Goal: Information Seeking & Learning: Learn about a topic

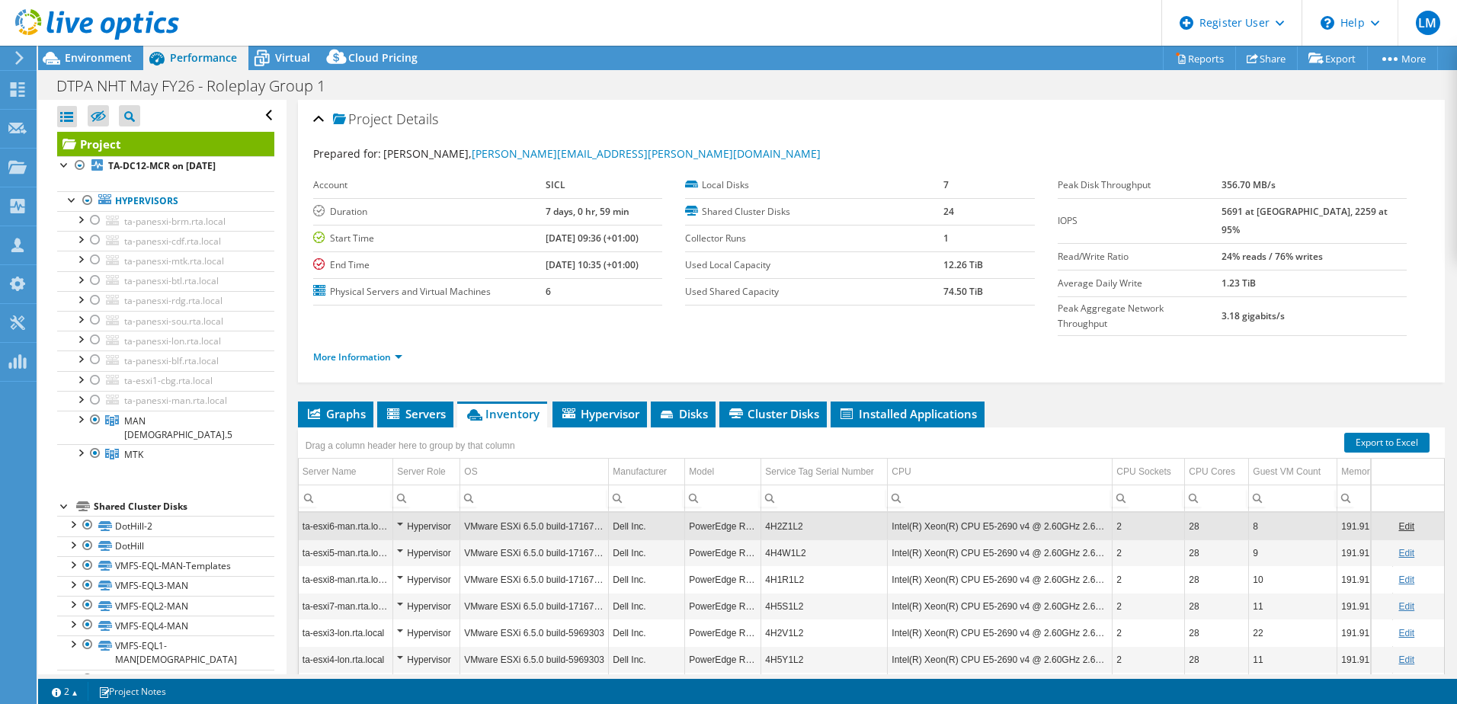
select select "EULondon"
select select "USD"
click at [1153, 366] on div "Project Details Prepared for: [PERSON_NAME], [PERSON_NAME][EMAIL_ADDRESS][PERSO…" at bounding box center [872, 455] width 1170 height 710
click at [391, 351] on link "More Information" at bounding box center [357, 357] width 89 height 13
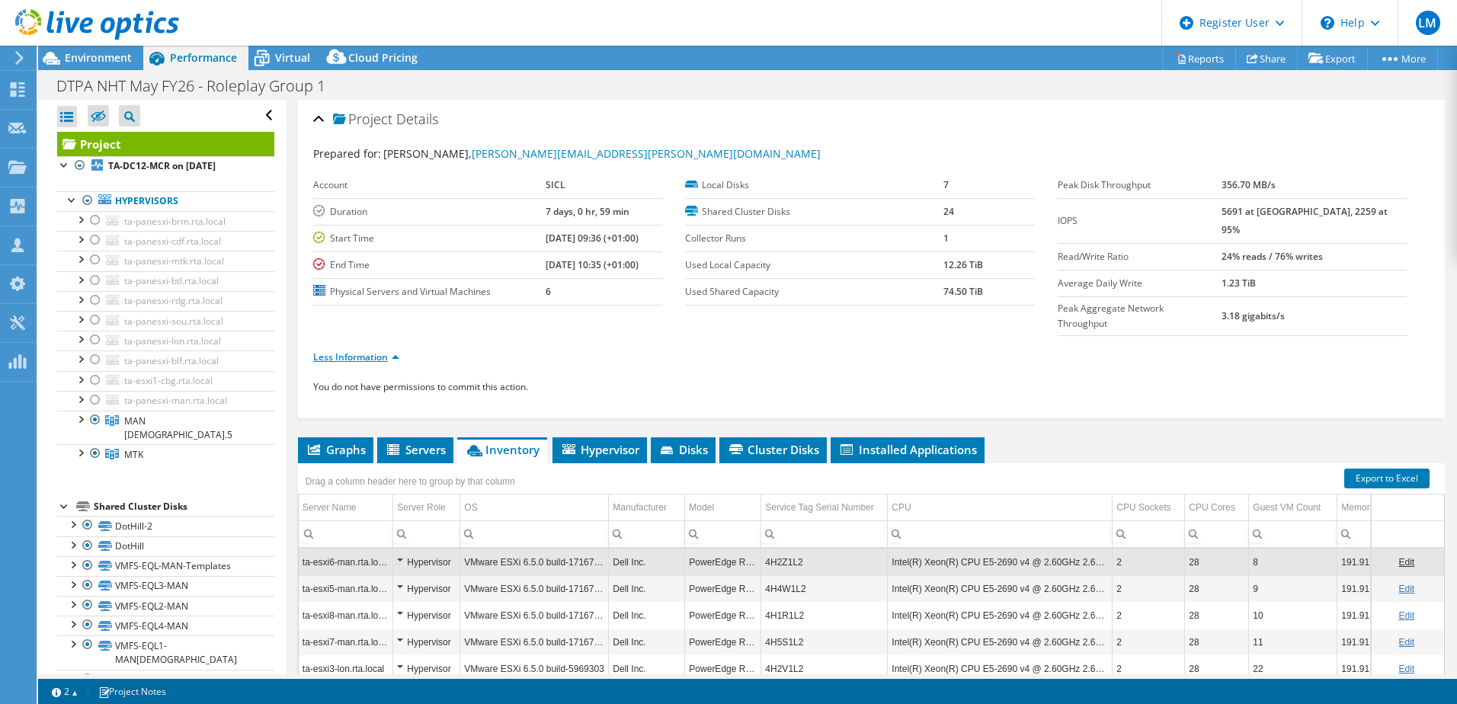
click at [366, 351] on link "Less Information" at bounding box center [356, 357] width 86 height 13
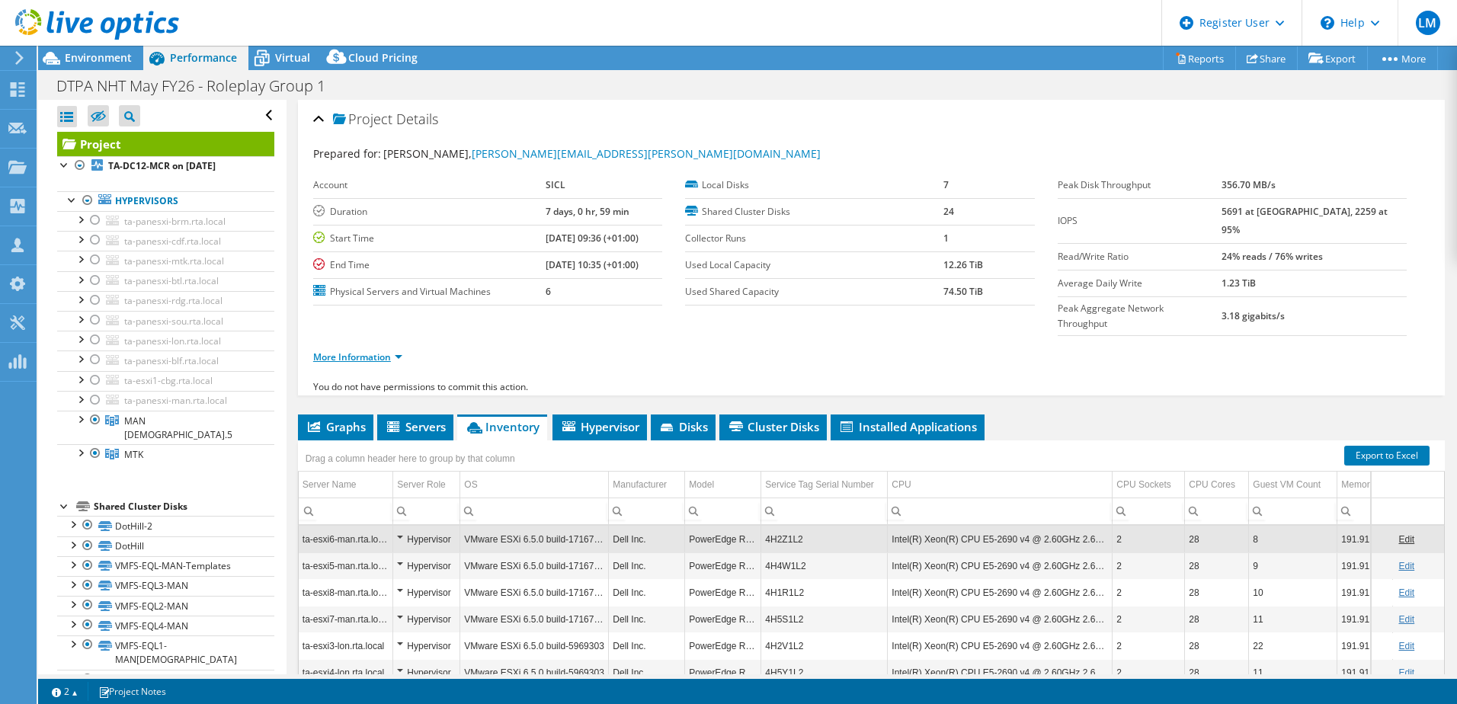
click at [366, 351] on link "More Information" at bounding box center [357, 357] width 89 height 13
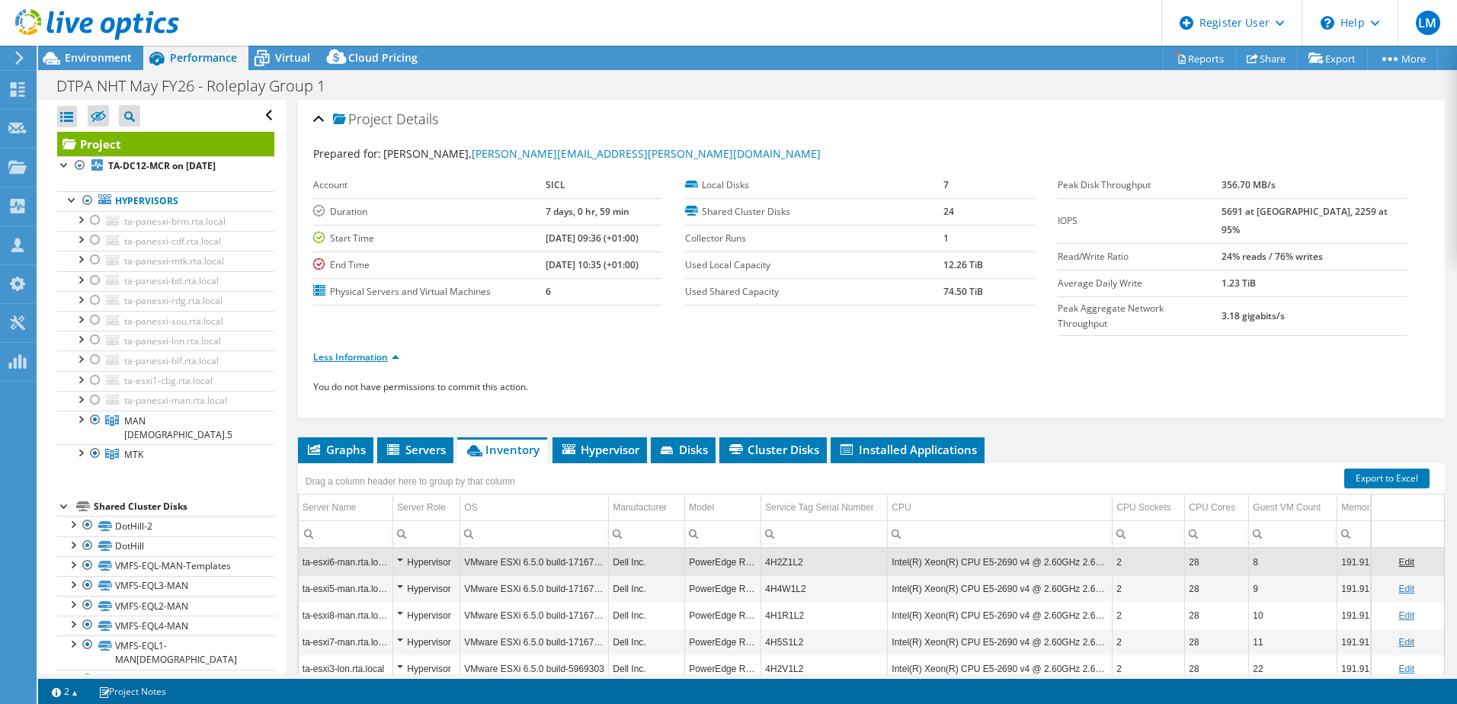
click at [376, 351] on link "Less Information" at bounding box center [356, 357] width 86 height 13
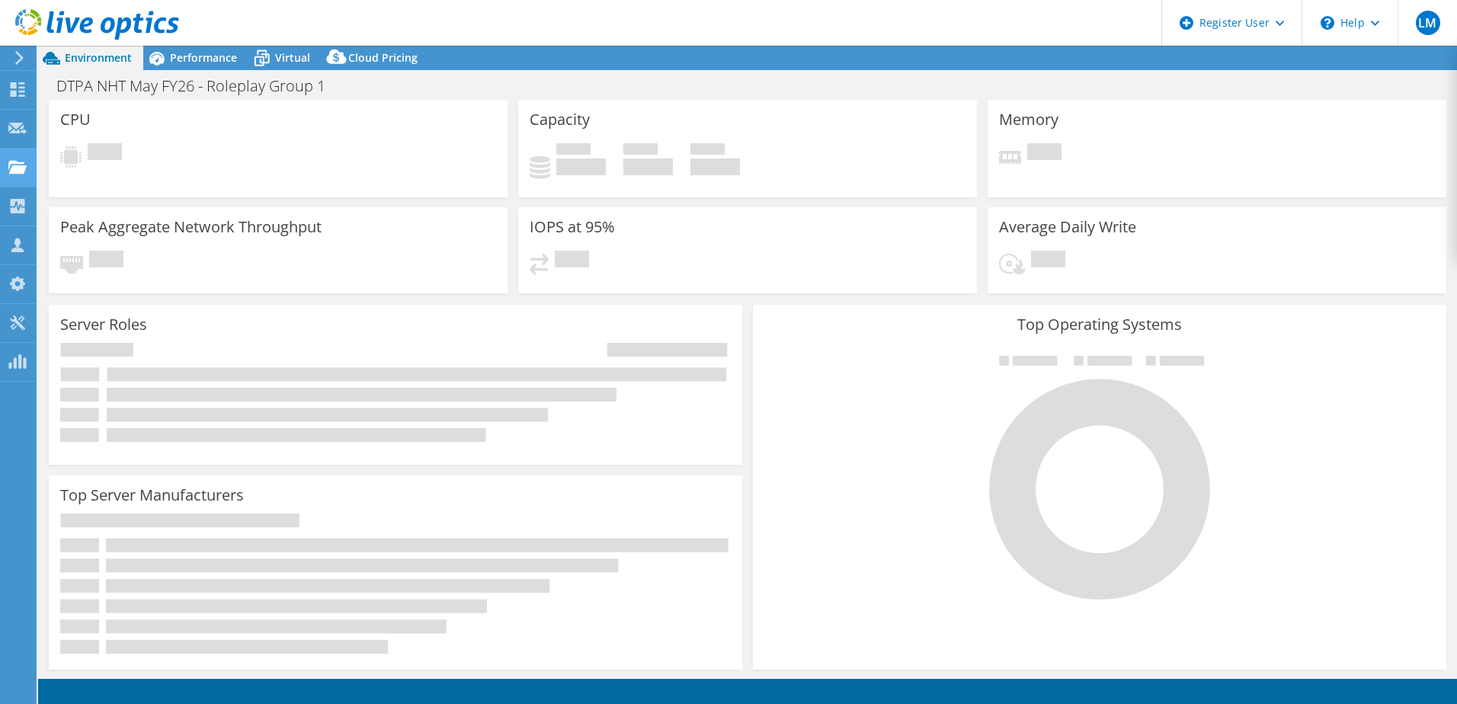
select select "EULondon"
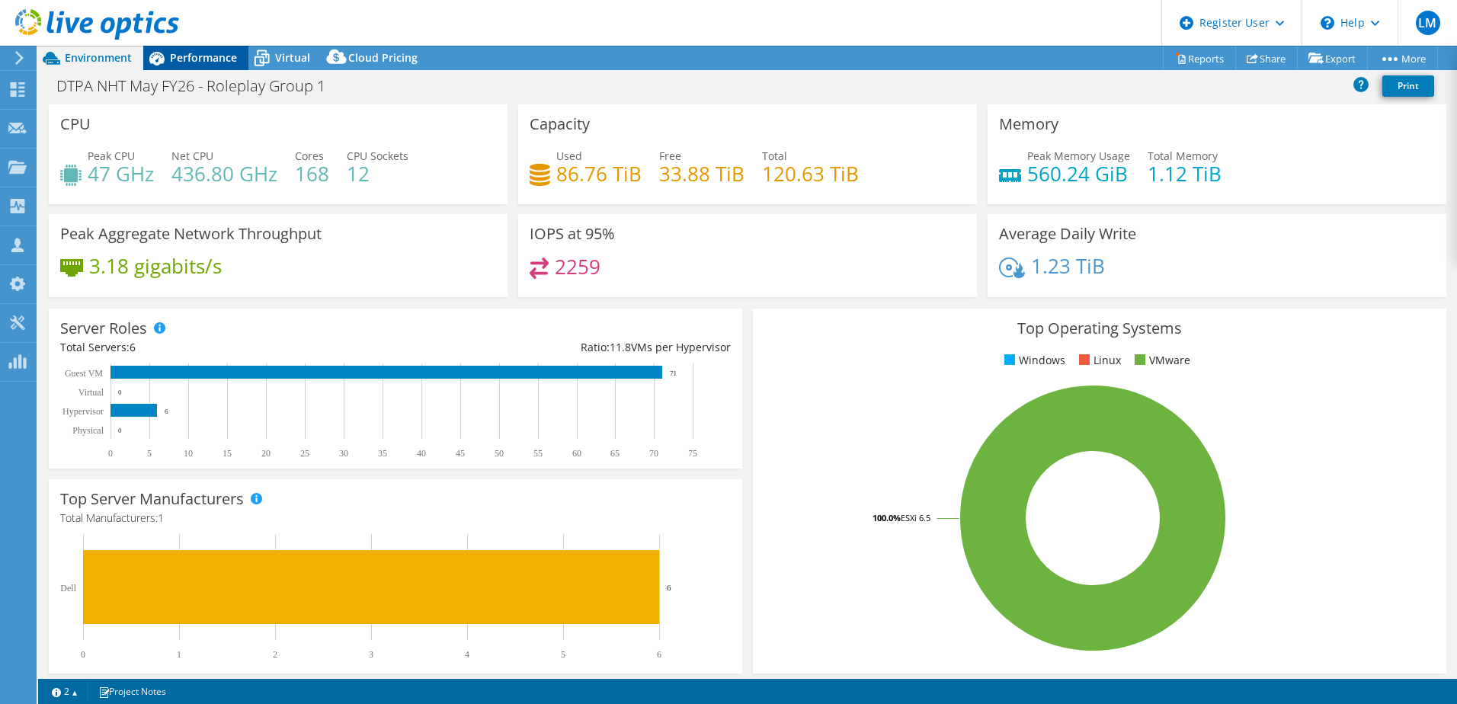
click at [203, 57] on span "Performance" at bounding box center [203, 57] width 67 height 14
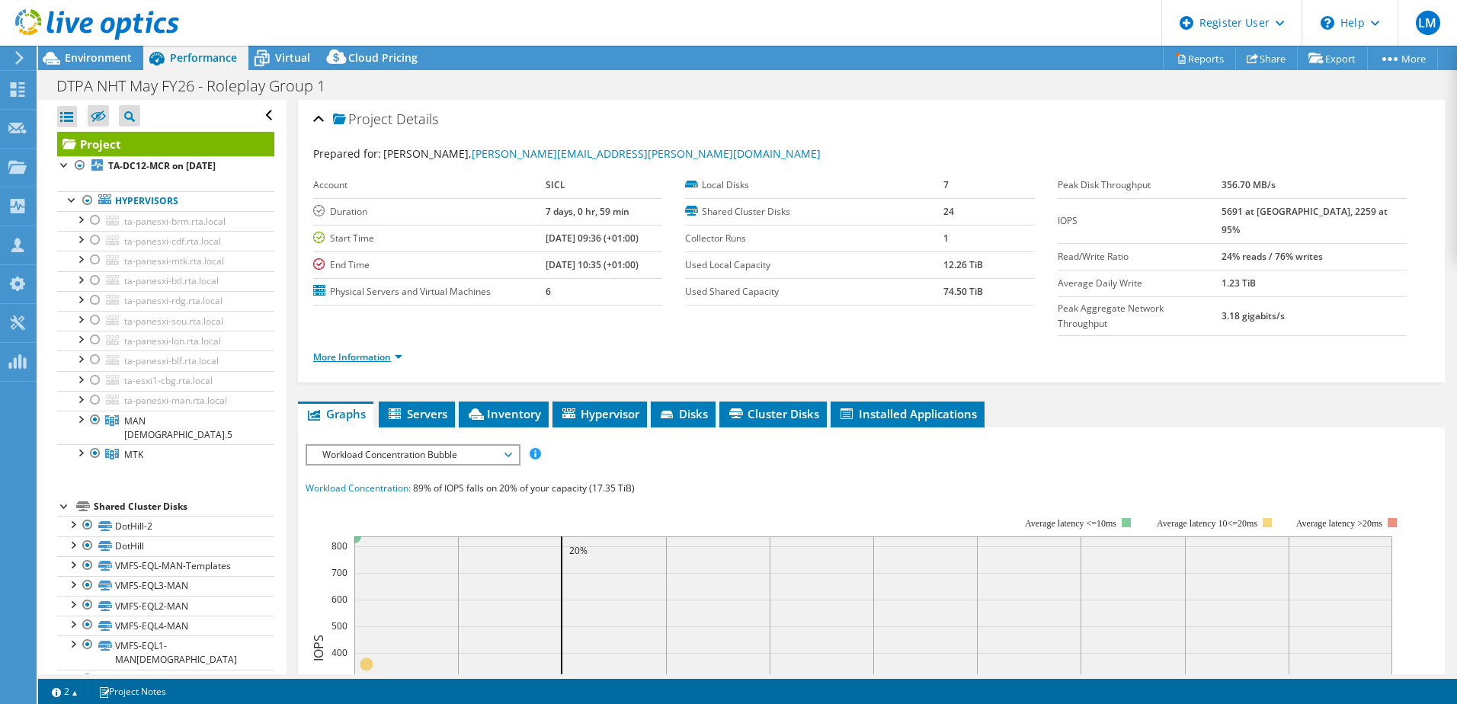
click at [340, 351] on link "More Information" at bounding box center [357, 357] width 89 height 13
